Goal: Information Seeking & Learning: Learn about a topic

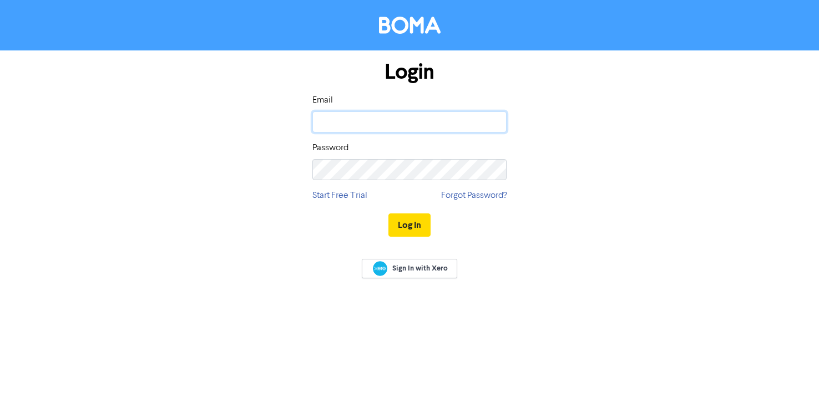
click at [408, 128] on input "email" at bounding box center [409, 121] width 194 height 21
type input "[PERSON_NAME][EMAIL_ADDRESS][DOMAIN_NAME]"
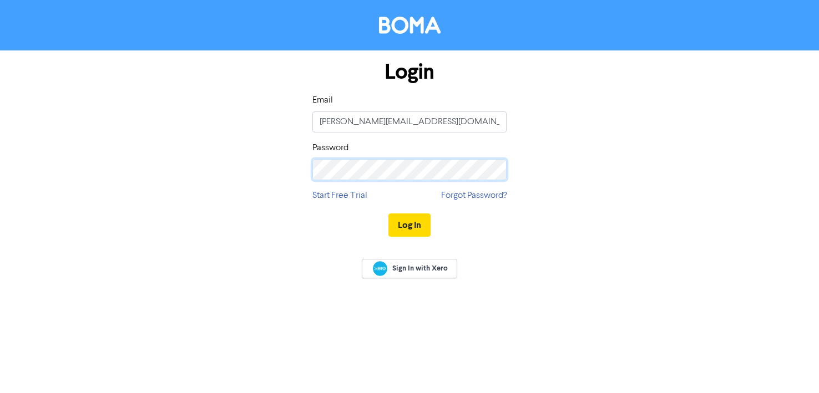
click at [388, 214] on button "Log In" at bounding box center [409, 225] width 42 height 23
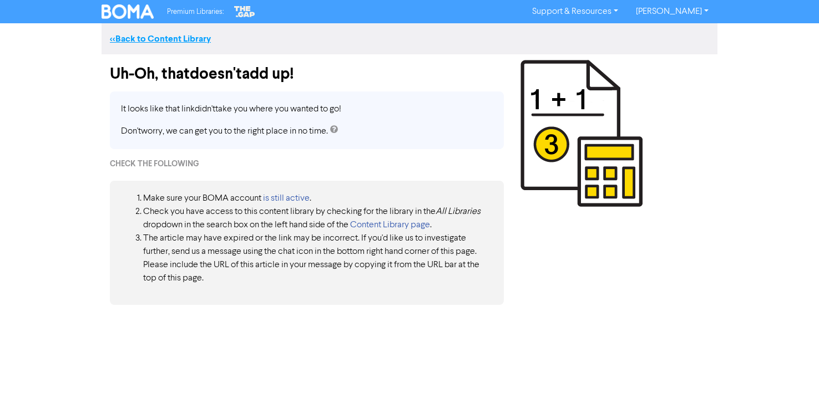
click at [119, 38] on link "<< Back to Content Library" at bounding box center [160, 38] width 101 height 11
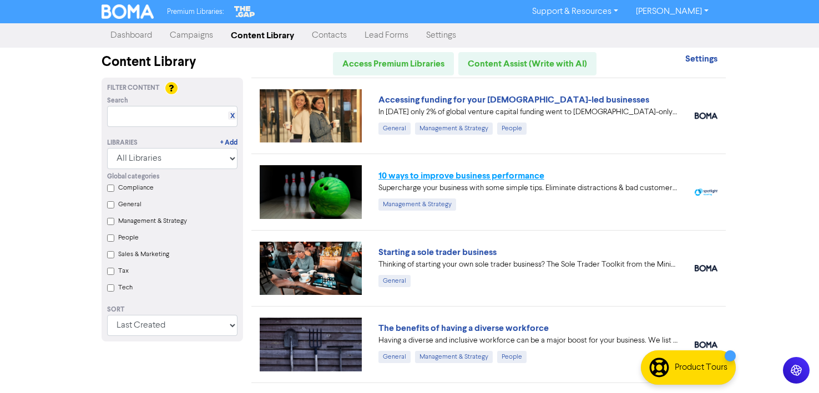
click at [460, 175] on link "10 ways to improve business performance" at bounding box center [461, 175] width 166 height 11
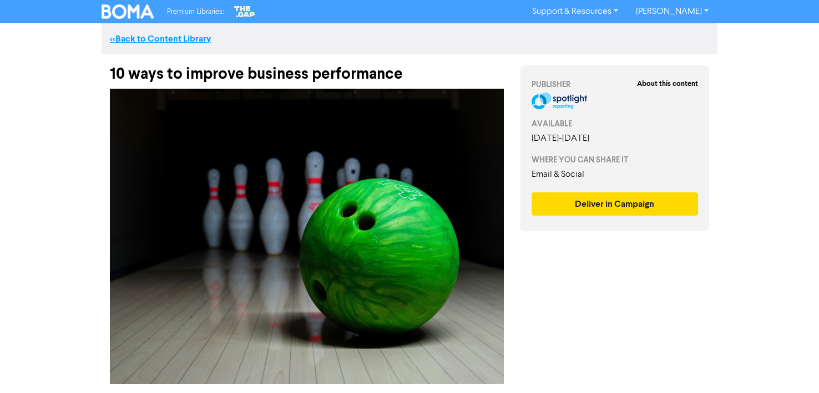
click at [114, 38] on link "<< Back to Content Library" at bounding box center [160, 38] width 101 height 11
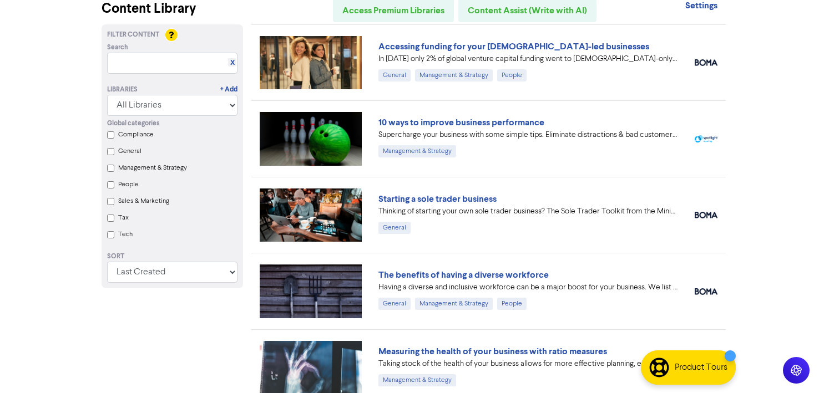
scroll to position [55, 0]
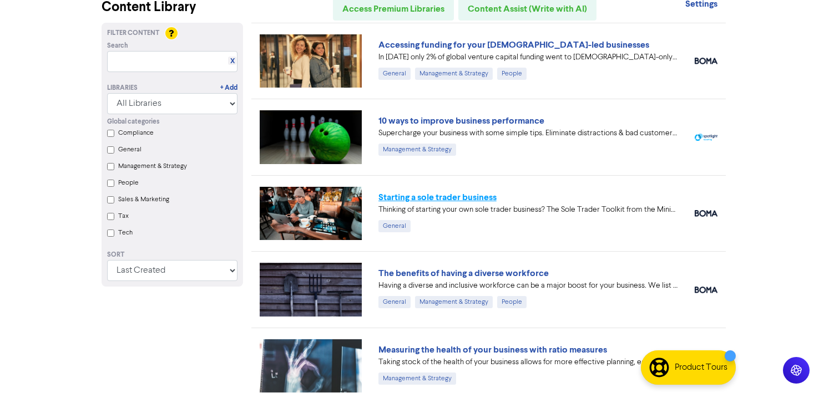
click at [412, 199] on link "Starting a sole trader business" at bounding box center [437, 197] width 118 height 11
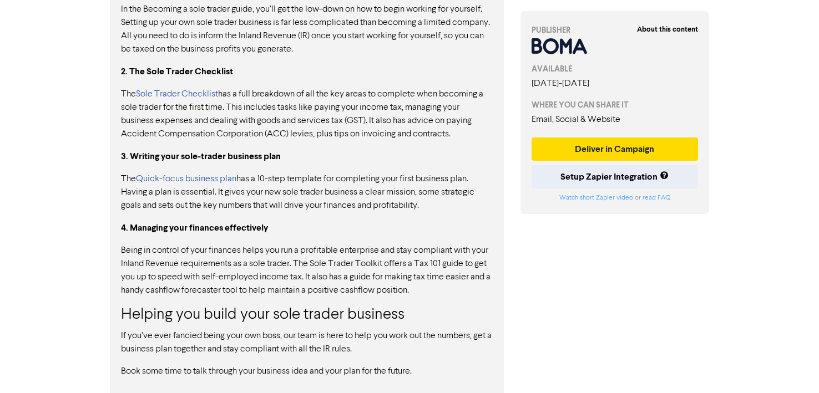
scroll to position [739, 0]
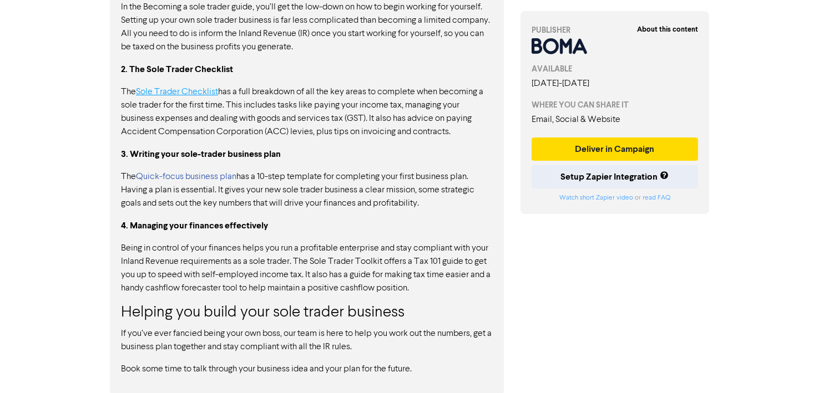
click at [180, 90] on link "Sole Trader Checklist" at bounding box center [177, 92] width 82 height 9
click at [192, 174] on link "Quick-focus business plan" at bounding box center [186, 176] width 100 height 9
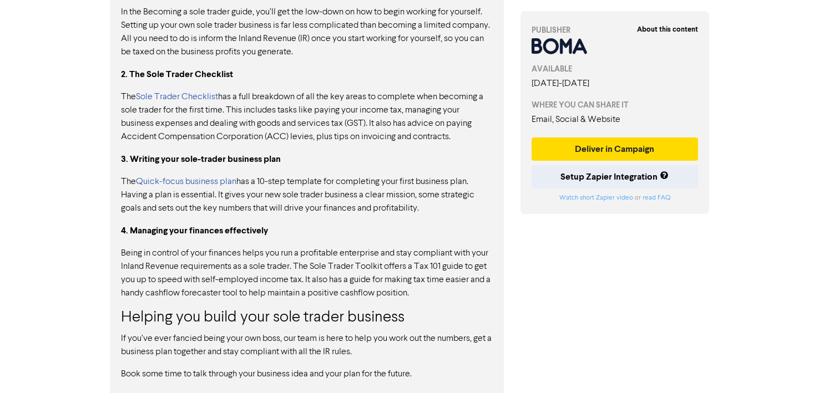
scroll to position [728, 0]
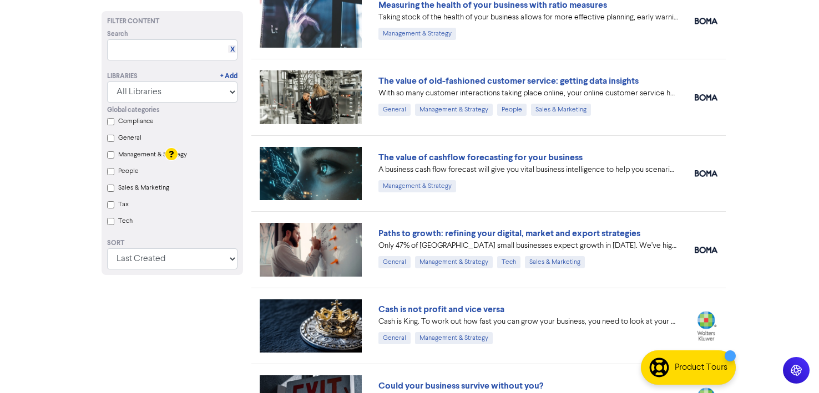
scroll to position [313, 0]
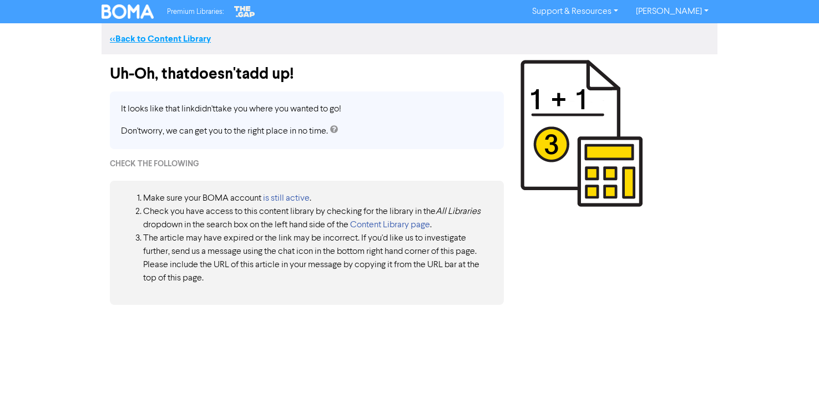
click at [116, 40] on link "<< Back to Content Library" at bounding box center [160, 38] width 101 height 11
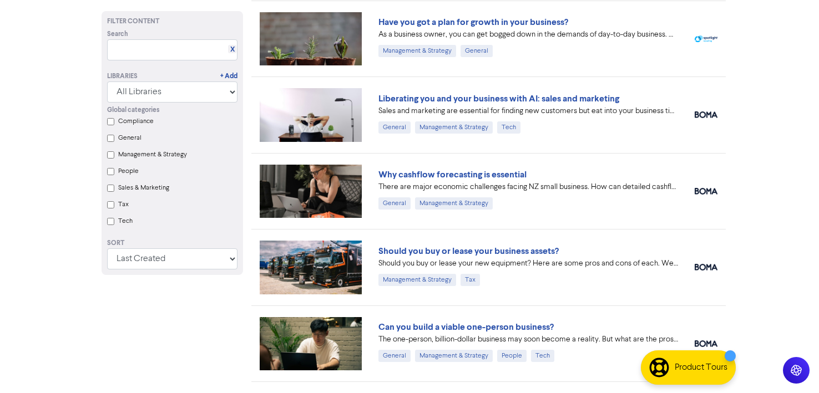
scroll to position [571, 0]
